Goal: Task Accomplishment & Management: Manage account settings

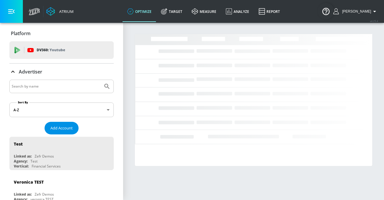
click at [58, 128] on span "Add Account" at bounding box center [61, 128] width 22 height 7
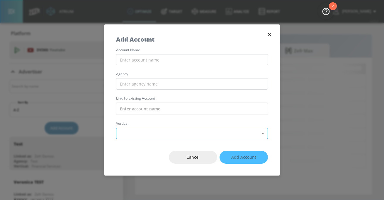
click at [129, 133] on body "Atrium optimize Target measure Analyze Report optimize Target measure Analyze R…" at bounding box center [192, 100] width 384 height 200
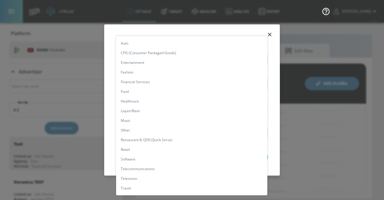
click at [141, 112] on li "Liquor/Beer" at bounding box center [191, 111] width 151 height 10
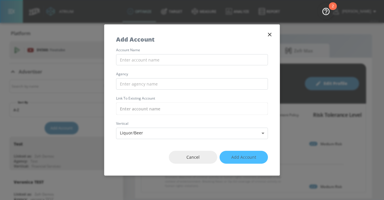
type input "[object Object]"
click at [131, 132] on body "Atrium optimize Target measure Analyze Report optimize Target measure Analyze R…" at bounding box center [192, 100] width 384 height 200
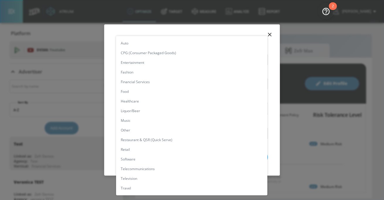
click at [143, 46] on li "Auto" at bounding box center [191, 43] width 151 height 10
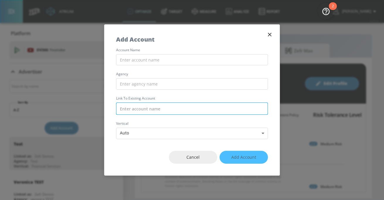
click at [133, 108] on input "text" at bounding box center [192, 109] width 152 height 12
paste input "Hyundai_NA_CA_Meta"
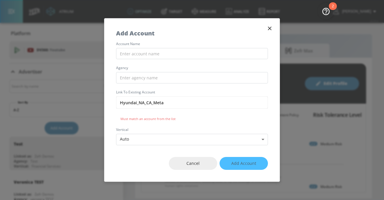
type input "Hyundai_NA_CA_Meta"
click at [146, 115] on div "Hyundai_NA_CA_Meta Must match an account from the list" at bounding box center [192, 109] width 152 height 25
click at [273, 27] on icon "button" at bounding box center [270, 28] width 6 height 6
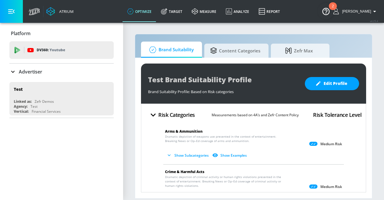
click at [18, 67] on div "Advertiser" at bounding box center [61, 72] width 104 height 16
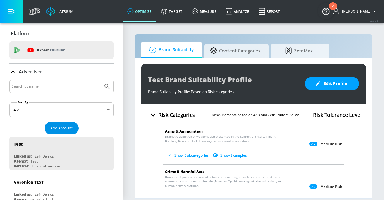
click at [66, 125] on span "Add Account" at bounding box center [61, 128] width 22 height 7
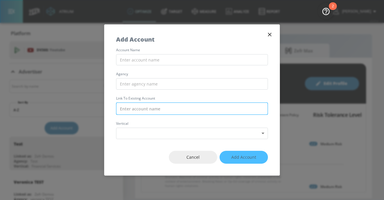
click at [173, 110] on input "text" at bounding box center [192, 109] width 152 height 12
paste input "Hyundai_NA_CA_Meta"
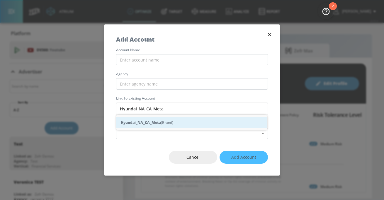
click at [165, 120] on div "Hyundai_NA_CA_Meta (Brand)" at bounding box center [191, 122] width 151 height 11
type input "Hyundai_NA_CA_Meta (Brand)"
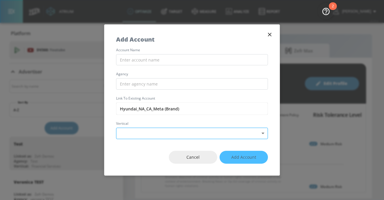
click at [148, 138] on body "Atrium optimize Target measure Analyze Report optimize Target measure Analyze R…" at bounding box center [192, 100] width 384 height 200
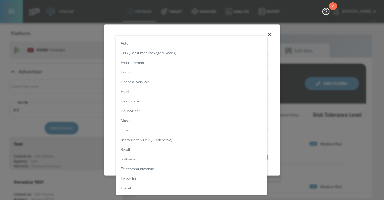
click at [154, 45] on li "Auto" at bounding box center [191, 43] width 151 height 10
type input "[object Object]"
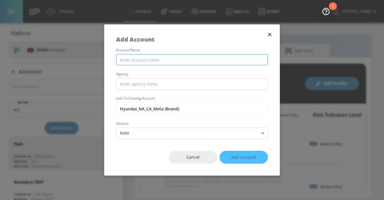
click at [135, 59] on input "text" at bounding box center [192, 59] width 152 height 11
paste input "Hyundai_NA_CA_Meta"
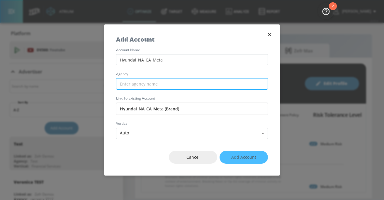
type input "Hyundai_NA_CA_Meta"
click at [136, 87] on input "text" at bounding box center [192, 83] width 152 height 11
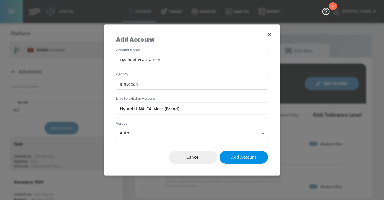
type input "Innocean"
click at [243, 156] on span "Add Account" at bounding box center [243, 157] width 25 height 7
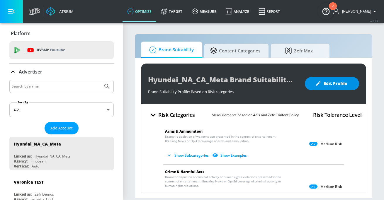
click at [336, 84] on span "Edit Profile" at bounding box center [332, 83] width 31 height 7
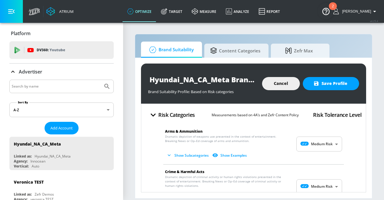
click at [328, 145] on body "Atrium optimize Target measure Analyze Report optimize Target measure Analyze R…" at bounding box center [192, 100] width 384 height 200
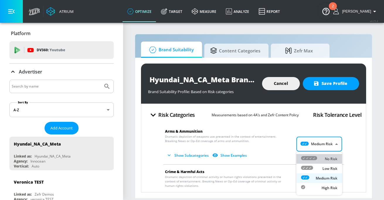
click at [322, 158] on div "No Risk" at bounding box center [319, 159] width 36 height 6
type input "MINIMAL"
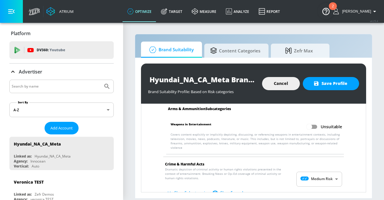
scroll to position [55, 0]
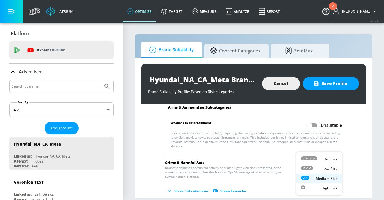
click at [315, 180] on body "Atrium optimize Target measure Analyze Report optimize Target measure Analyze R…" at bounding box center [192, 100] width 384 height 200
click at [317, 159] on icon at bounding box center [309, 159] width 16 height 4
type input "MINIMAL"
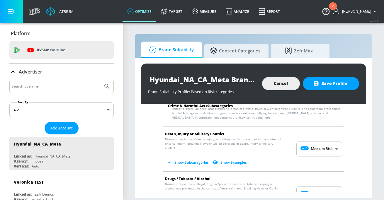
scroll to position [174, 0]
click at [322, 147] on body "Atrium optimize Target measure Analyze Report optimize Target measure Analyze R…" at bounding box center [192, 100] width 384 height 200
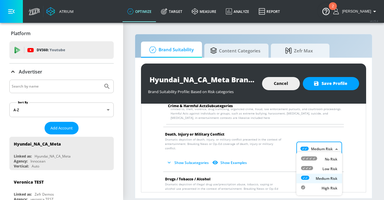
click at [319, 159] on div "No Risk" at bounding box center [319, 159] width 36 height 6
type input "MINIMAL"
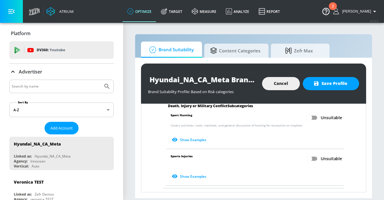
scroll to position [343, 0]
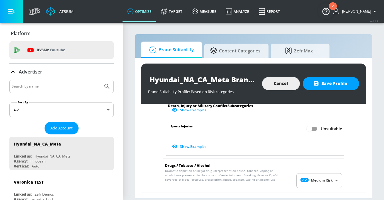
click at [317, 181] on body "Atrium optimize Target measure Analyze Report optimize Target measure Analyze R…" at bounding box center [192, 100] width 384 height 200
click at [319, 159] on div "No Risk" at bounding box center [319, 159] width 36 height 6
type input "MINIMAL"
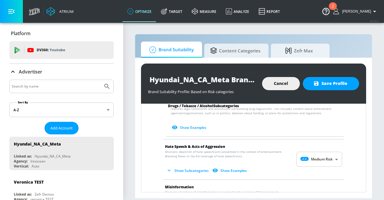
scroll to position [586, 0]
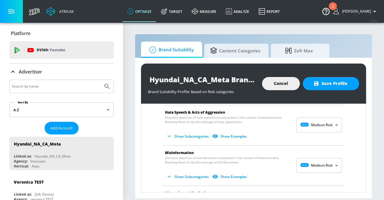
click at [319, 122] on body "Atrium optimize Target measure Analyze Report optimize Target measure Analyze R…" at bounding box center [192, 100] width 384 height 200
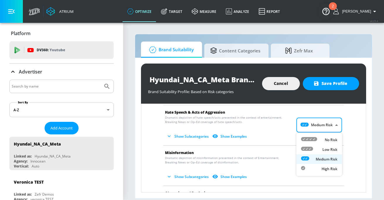
click at [318, 138] on div "No Risk" at bounding box center [319, 140] width 36 height 6
type input "MINIMAL"
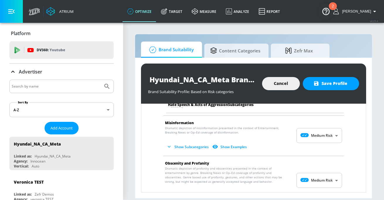
scroll to position [669, 0]
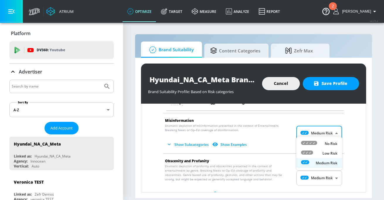
click at [318, 135] on body "Atrium optimize Target measure Analyze Report optimize Target measure Analyze R…" at bounding box center [192, 100] width 384 height 200
click at [317, 145] on icon at bounding box center [309, 143] width 16 height 4
type input "MINIMAL"
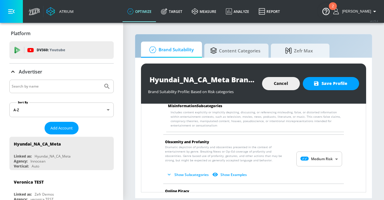
scroll to position [767, 0]
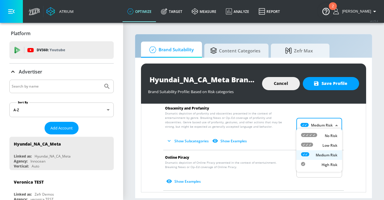
click at [322, 126] on body "Atrium optimize Target measure Analyze Report optimize Target measure Analyze R…" at bounding box center [192, 100] width 384 height 200
click at [322, 133] on div "No Risk" at bounding box center [319, 136] width 36 height 6
type input "MINIMAL"
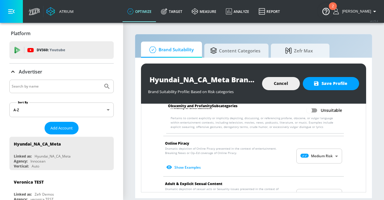
scroll to position [851, 0]
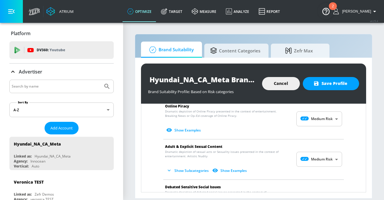
click at [318, 119] on body "Atrium optimize Target measure Analyze Report optimize Target measure Analyze R…" at bounding box center [192, 100] width 384 height 200
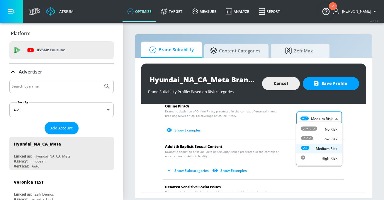
click at [318, 129] on div "No Risk" at bounding box center [319, 129] width 36 height 6
type input "MINIMAL"
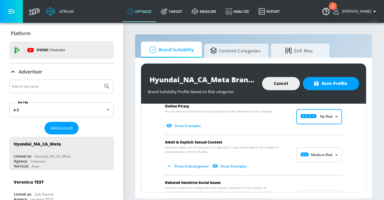
scroll to position [872, 0]
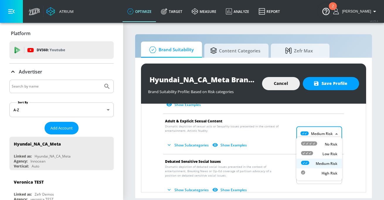
click at [318, 130] on body "Atrium optimize Target measure Analyze Report optimize Target measure Analyze R…" at bounding box center [192, 100] width 384 height 200
click at [317, 143] on icon at bounding box center [309, 144] width 16 height 4
type input "MINIMAL"
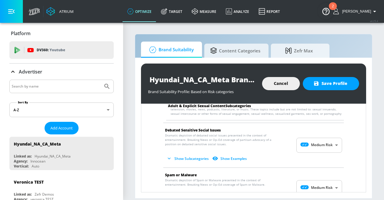
scroll to position [945, 0]
click at [319, 188] on body "Atrium optimize Target measure Analyze Report optimize Target measure Analyze R…" at bounding box center [192, 100] width 384 height 200
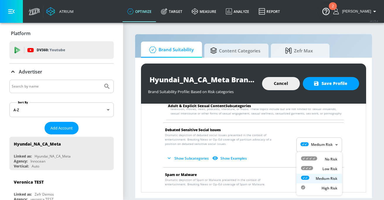
click at [314, 159] on icon at bounding box center [309, 159] width 16 height 4
type input "MINIMAL"
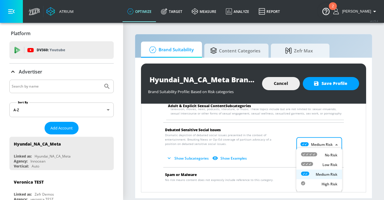
click at [320, 136] on body "Atrium optimize Target measure Analyze Report optimize Target measure Analyze R…" at bounding box center [192, 100] width 384 height 200
click at [317, 153] on icon at bounding box center [309, 155] width 16 height 4
type input "MINIMAL"
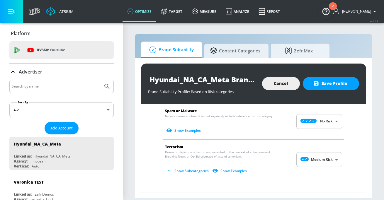
scroll to position [1070, 0]
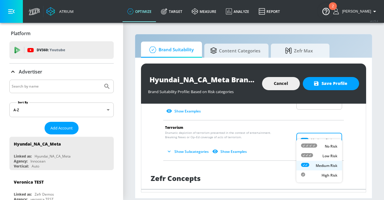
click at [317, 136] on body "Atrium optimize Target measure Analyze Report optimize Target measure Analyze R…" at bounding box center [192, 100] width 384 height 200
click at [318, 147] on div "No Risk" at bounding box center [319, 146] width 36 height 6
type input "MINIMAL"
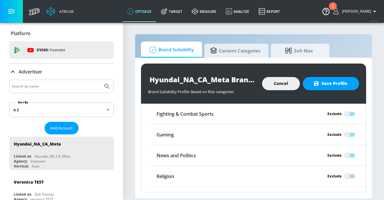
scroll to position [1235, 0]
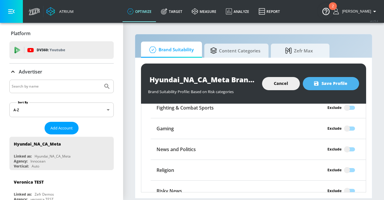
click at [332, 81] on span "Save Profile" at bounding box center [331, 83] width 33 height 7
